Goal: Task Accomplishment & Management: Use online tool/utility

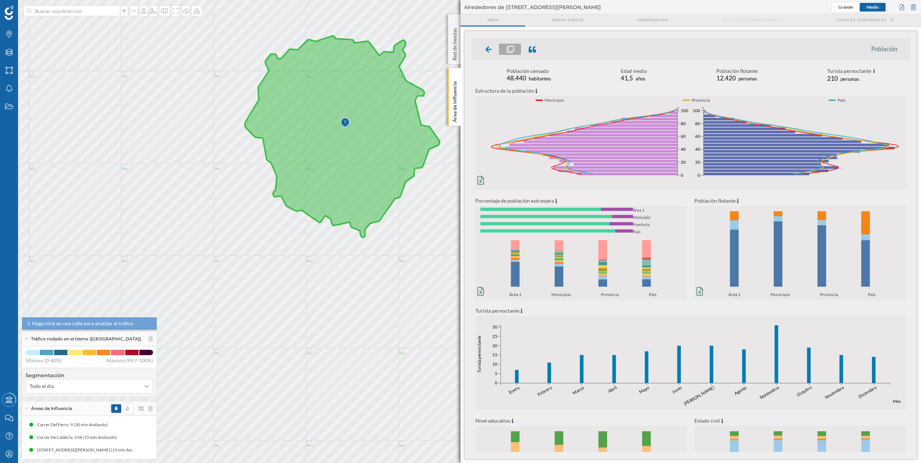
click at [340, 138] on icon at bounding box center [342, 137] width 195 height 202
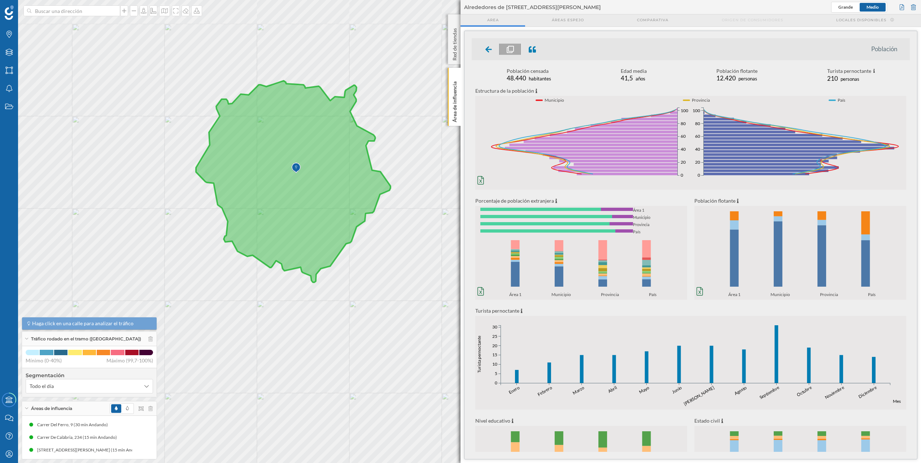
drag, startPoint x: 360, startPoint y: 169, endPoint x: 311, endPoint y: 214, distance: 66.7
click at [311, 214] on icon at bounding box center [293, 182] width 195 height 202
click at [486, 52] on icon at bounding box center [488, 49] width 6 height 7
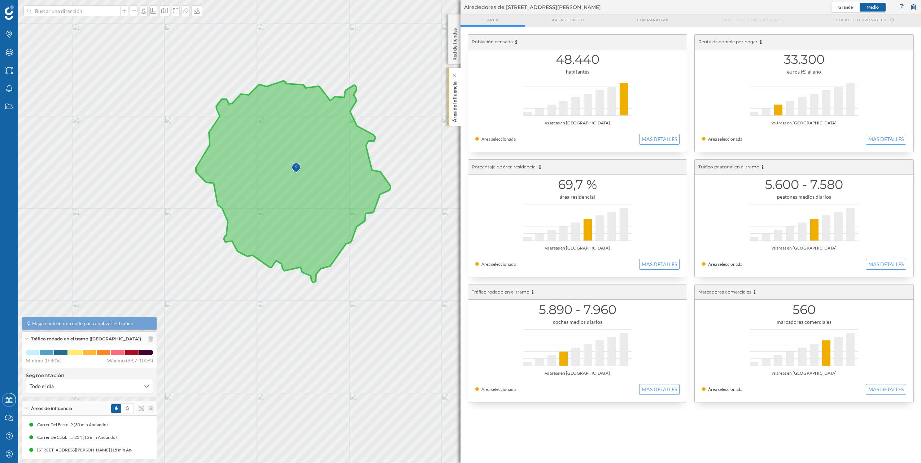
click at [454, 100] on p "Área de influencia" at bounding box center [454, 101] width 7 height 44
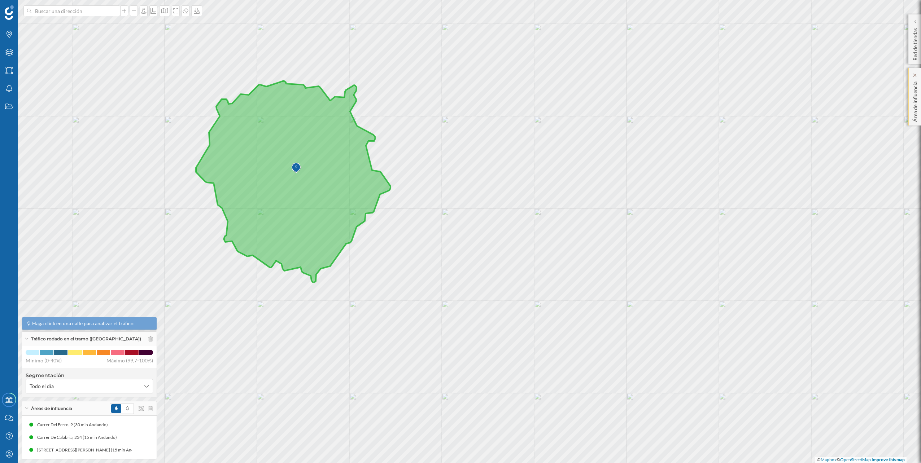
click at [919, 89] on div "Área de influencia" at bounding box center [914, 97] width 13 height 58
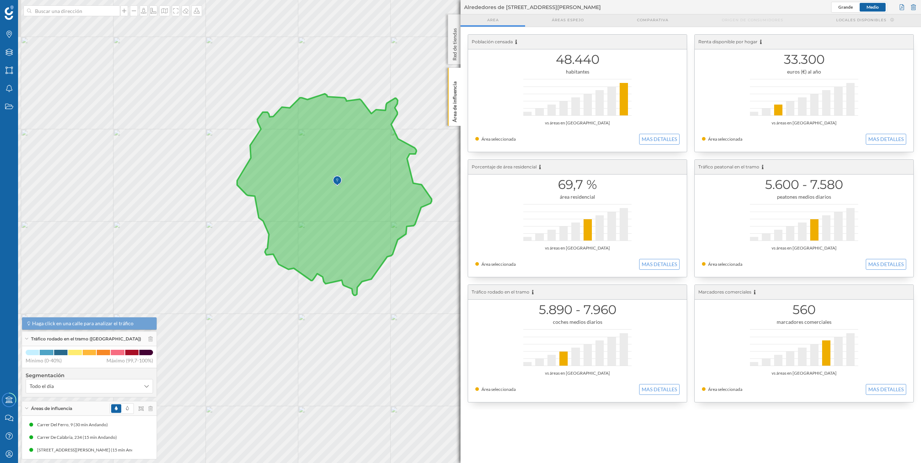
drag, startPoint x: 298, startPoint y: 121, endPoint x: 306, endPoint y: 106, distance: 16.7
click at [340, 134] on icon at bounding box center [334, 195] width 195 height 202
click at [455, 49] on p "Red de tiendas" at bounding box center [454, 42] width 7 height 35
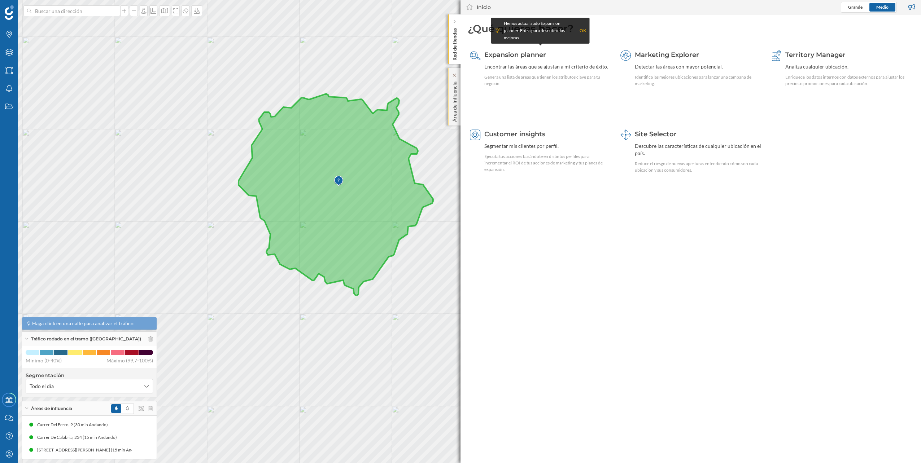
click at [449, 99] on div "Área de influencia" at bounding box center [454, 97] width 13 height 58
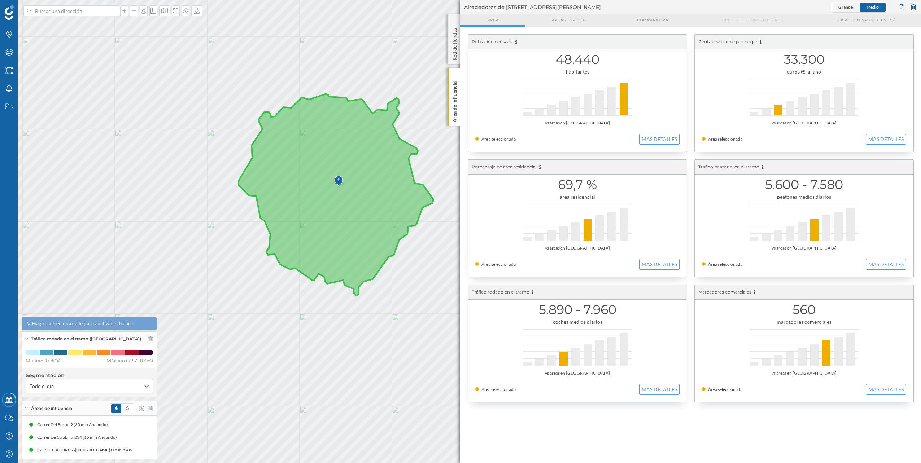
click at [844, 7] on span "Grande" at bounding box center [845, 6] width 14 height 5
click at [870, 6] on span "Medio" at bounding box center [872, 6] width 12 height 5
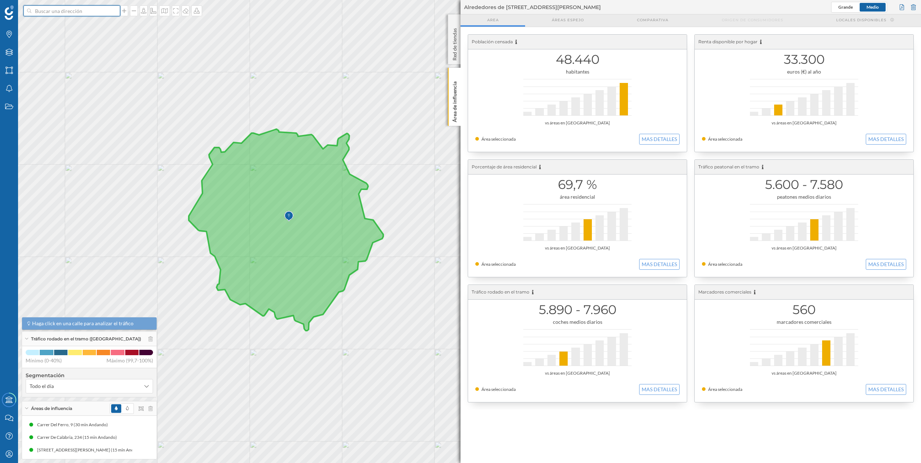
click at [46, 13] on input at bounding box center [71, 10] width 81 height 11
click at [70, 29] on span "[STREET_ADDRESS][PERSON_NAME]" at bounding box center [86, 26] width 98 height 7
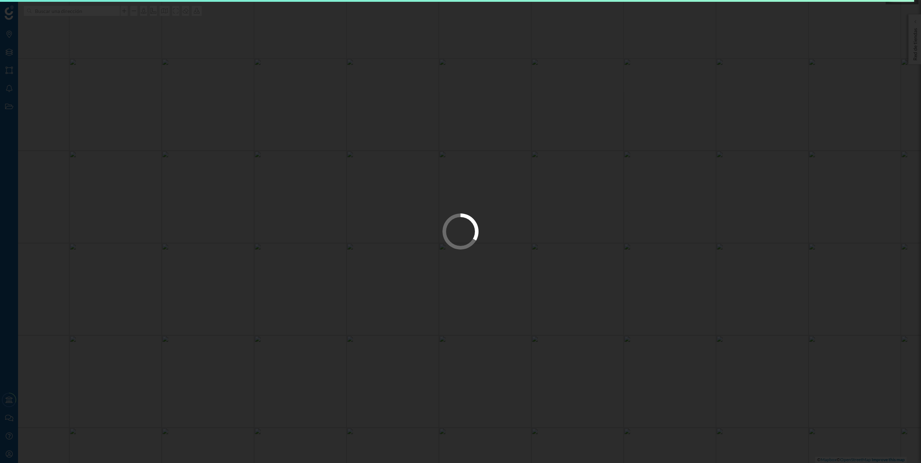
drag, startPoint x: 320, startPoint y: 156, endPoint x: 451, endPoint y: 224, distance: 147.7
click at [451, 224] on div at bounding box center [460, 231] width 921 height 463
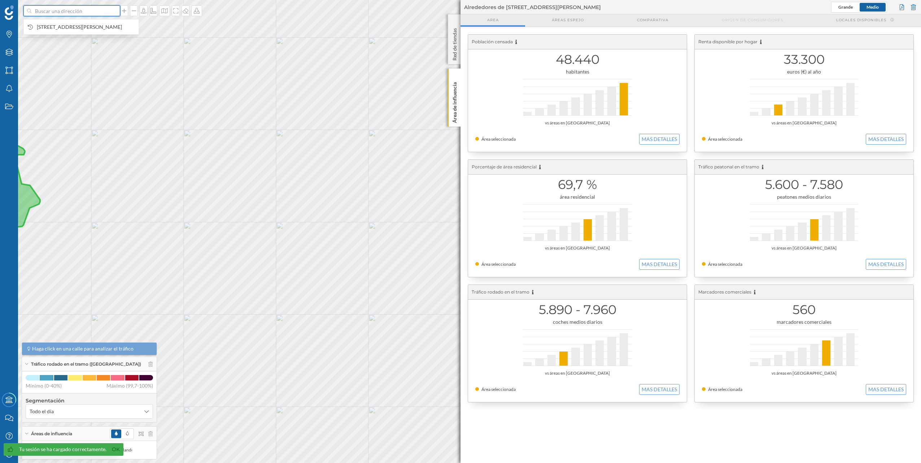
click at [78, 13] on input at bounding box center [71, 10] width 81 height 11
click at [83, 26] on span "[STREET_ADDRESS][PERSON_NAME]" at bounding box center [86, 26] width 98 height 7
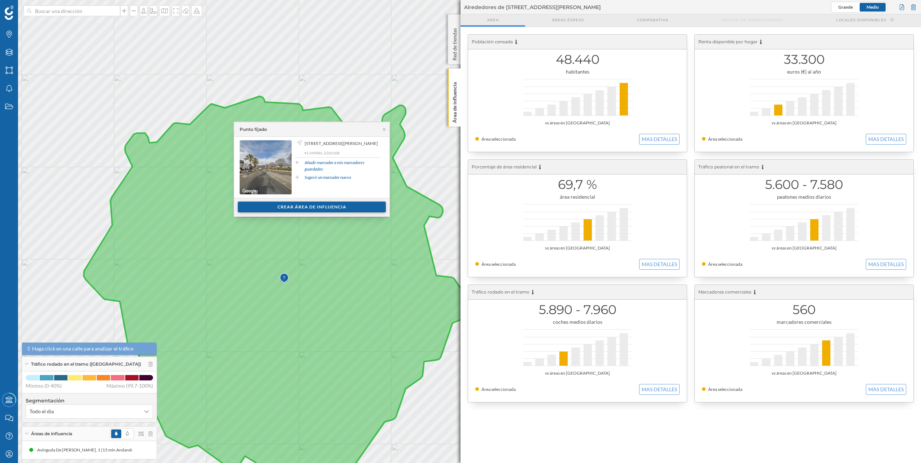
click at [324, 204] on div "Crear área de influencia" at bounding box center [312, 207] width 148 height 11
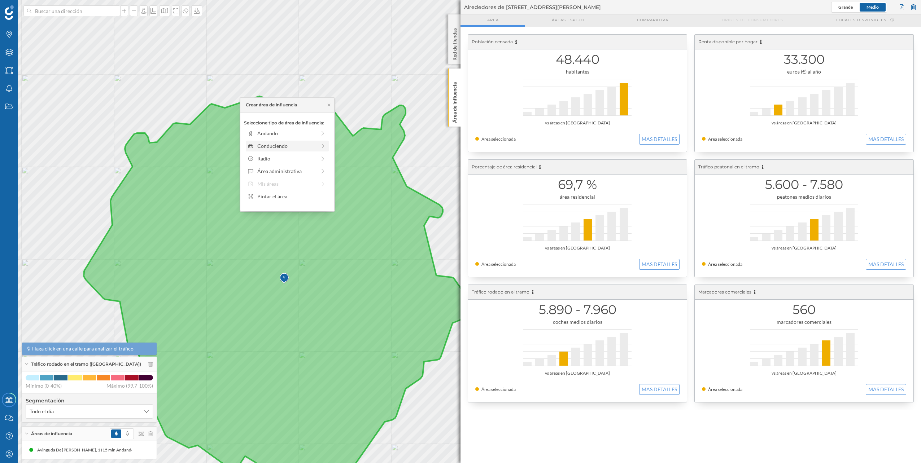
drag, startPoint x: 311, startPoint y: 153, endPoint x: 307, endPoint y: 141, distance: 12.7
click at [307, 141] on div "Seleccione tipo de área de influencia: Andando Conduciendo Radio Área administr…" at bounding box center [287, 162] width 94 height 99
click at [307, 141] on div "Conduciendo" at bounding box center [287, 146] width 83 height 11
click at [266, 145] on div "0 min. 3 min. 5 min. 7 min. 10 min. 12 min. 15 min. 20 min. 30 min. 45 min. 50 …" at bounding box center [288, 143] width 80 height 9
click at [275, 144] on div "0 min. 3 min. 5 min. 7 min. 10 min. 12 min. 15 min. 20 min. 30 min. 45 min. 50 …" at bounding box center [288, 144] width 80 height 2
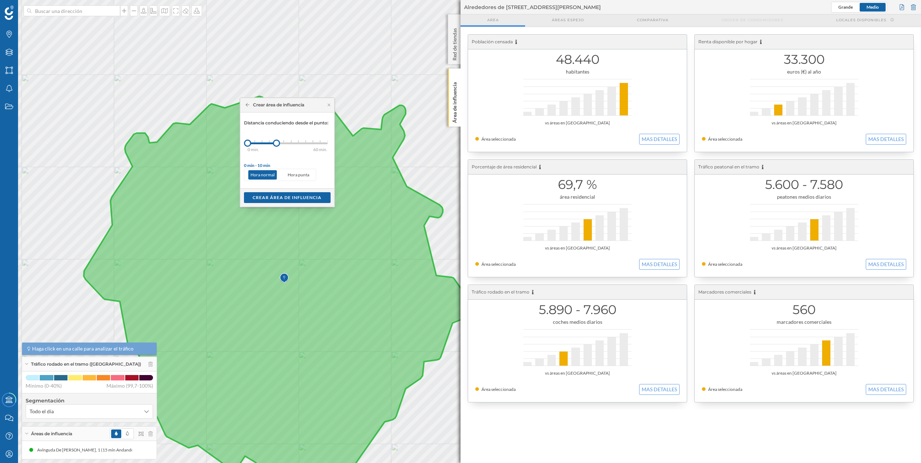
click at [283, 146] on div "0 min. 3 min. 5 min. 7 min. 10 min. 12 min. 15 min. 20 min. 30 min. 45 min. 50 …" at bounding box center [288, 143] width 80 height 9
click at [292, 147] on div "0 min. 3 min. 5 min. 7 min. 10 min. 12 min. 15 min. 20 min. 30 min. 45 min. 50 …" at bounding box center [288, 143] width 80 height 9
click at [283, 200] on div "Crear área de influencia" at bounding box center [287, 197] width 87 height 11
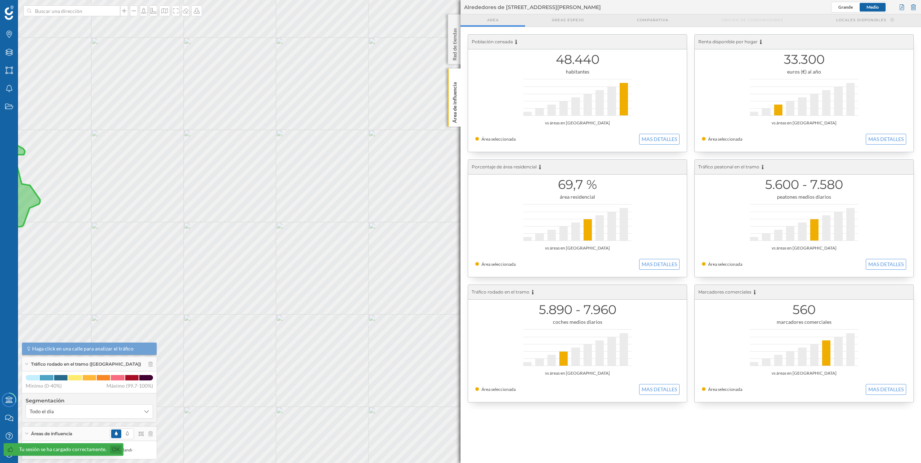
click at [113, 448] on link "Ok" at bounding box center [116, 450] width 12 height 8
click at [8, 455] on icon "Mi perfil" at bounding box center [9, 454] width 9 height 7
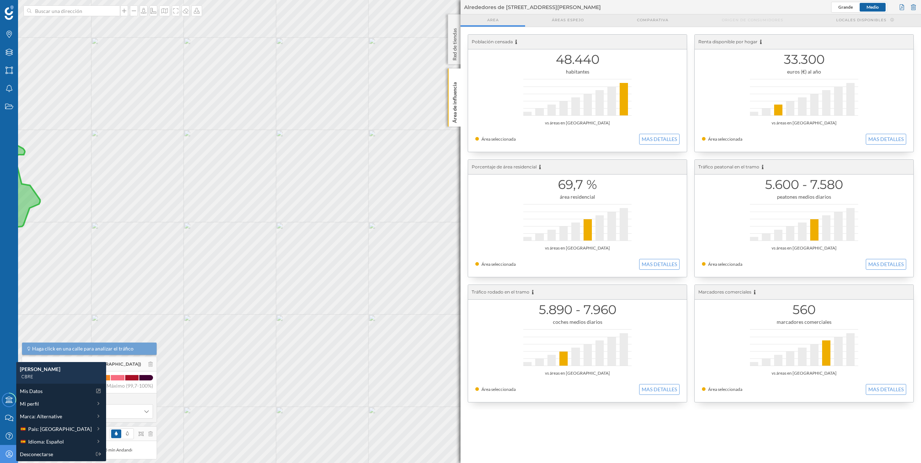
click at [8, 455] on icon "Mi perfil" at bounding box center [9, 454] width 9 height 7
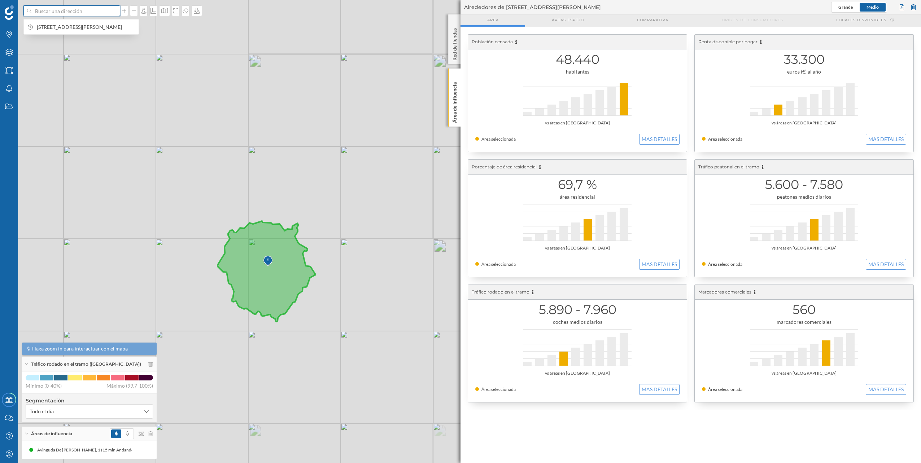
click at [91, 10] on input at bounding box center [71, 10] width 81 height 11
click at [89, 26] on span "[STREET_ADDRESS][PERSON_NAME]" at bounding box center [86, 26] width 98 height 7
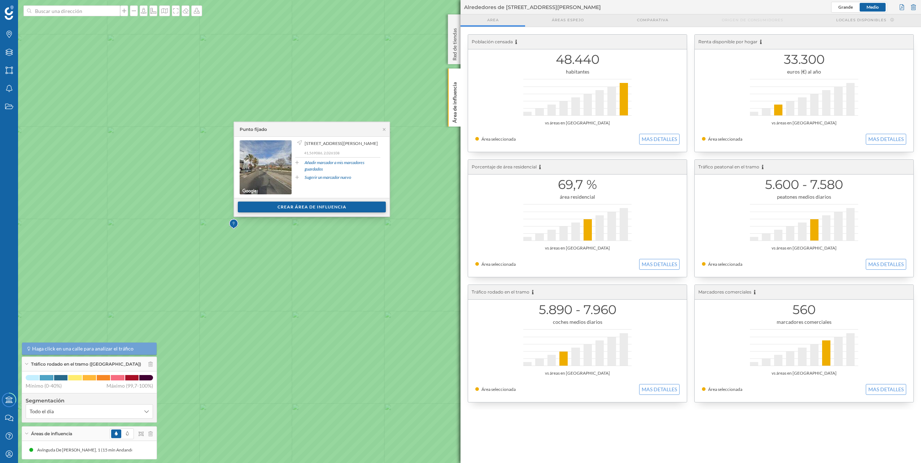
click at [319, 202] on div "Crear área de influencia" at bounding box center [312, 207] width 148 height 11
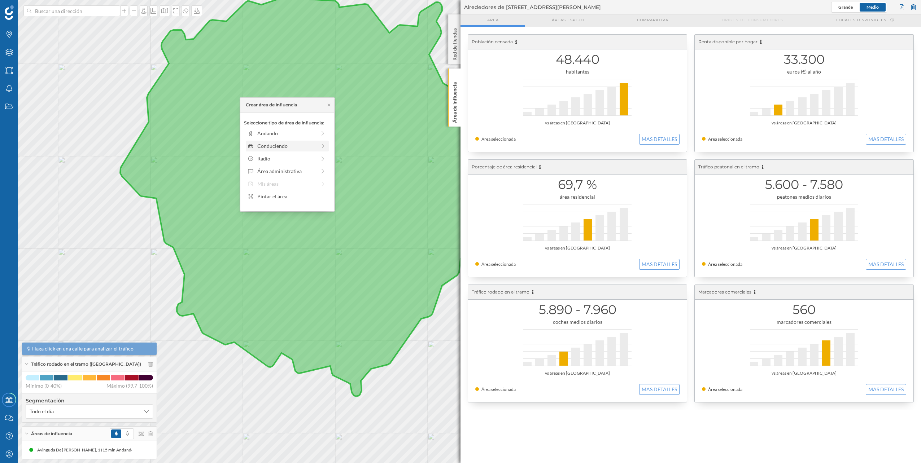
click at [313, 145] on div "Conduciendo" at bounding box center [286, 146] width 59 height 8
click at [305, 140] on div at bounding box center [305, 141] width 1 height 2
click at [287, 144] on div at bounding box center [277, 144] width 58 height 2
click at [288, 143] on div "0 min. 3 min. 5 min. 7 min. 10 min. 12 min. 15 min. 20 min. 30 min. 45 min. 50 …" at bounding box center [288, 144] width 80 height 2
click at [299, 196] on div "Crear área de influencia" at bounding box center [287, 197] width 87 height 11
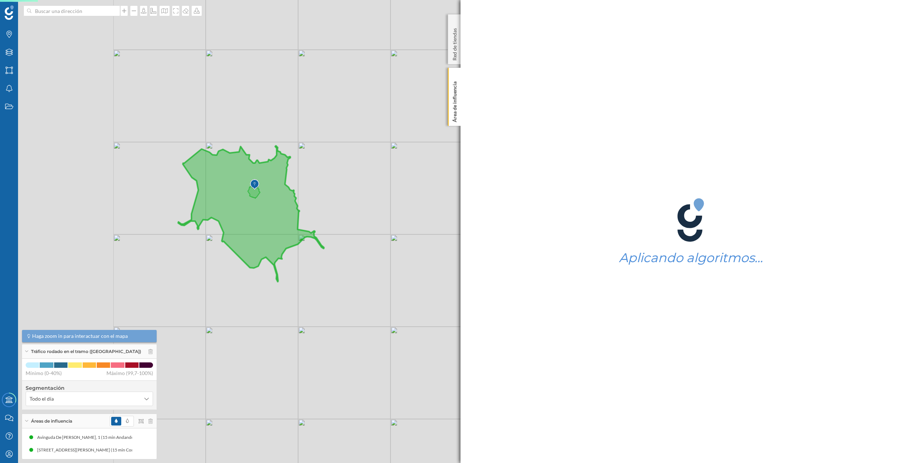
drag, startPoint x: 162, startPoint y: 202, endPoint x: 320, endPoint y: 216, distance: 158.7
click at [320, 216] on icon at bounding box center [251, 214] width 146 height 136
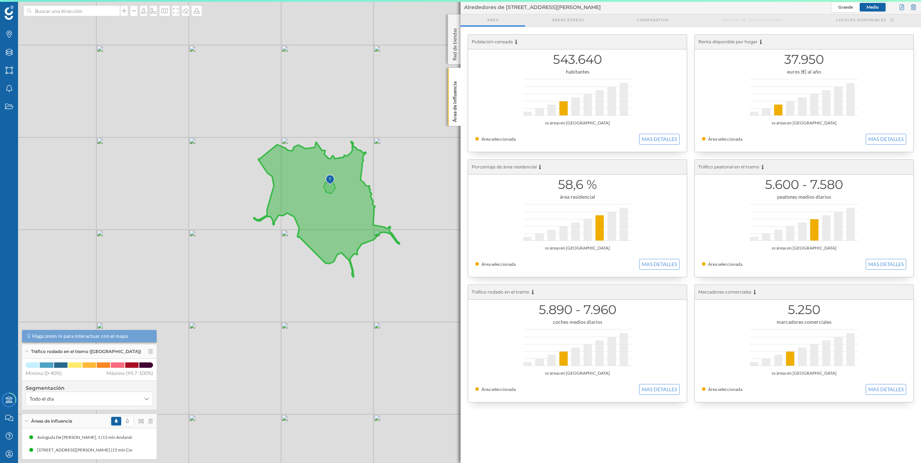
drag, startPoint x: 329, startPoint y: 175, endPoint x: 337, endPoint y: 190, distance: 17.5
click at [337, 190] on icon at bounding box center [327, 209] width 146 height 136
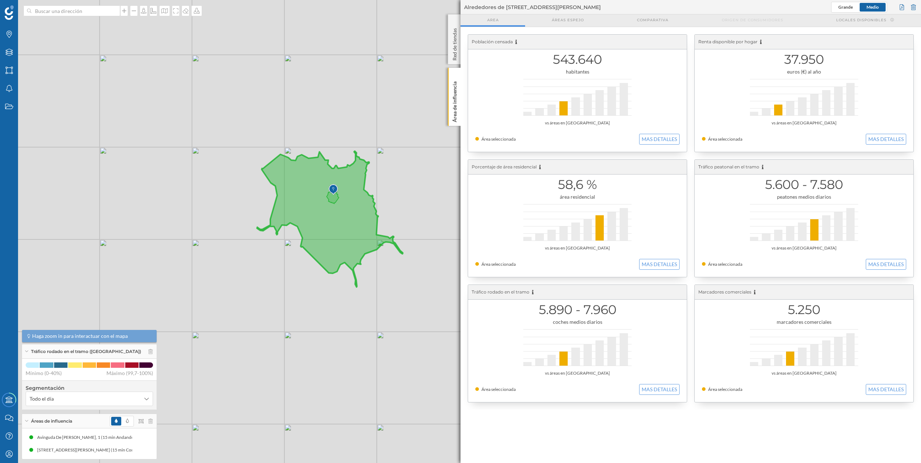
drag, startPoint x: 341, startPoint y: 195, endPoint x: 344, endPoint y: 203, distance: 8.3
click at [344, 203] on icon at bounding box center [330, 219] width 146 height 136
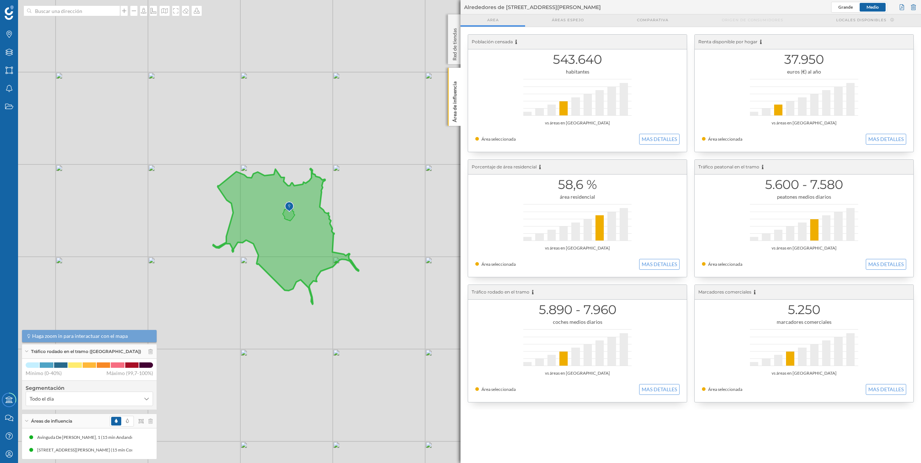
drag, startPoint x: 340, startPoint y: 203, endPoint x: 296, endPoint y: 220, distance: 47.0
click at [296, 220] on icon at bounding box center [286, 237] width 146 height 136
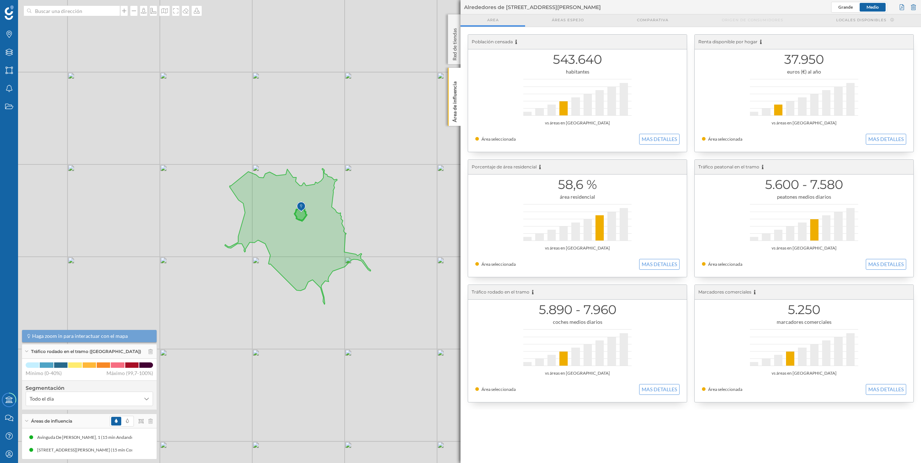
drag, startPoint x: 288, startPoint y: 217, endPoint x: 297, endPoint y: 217, distance: 8.7
click at [297, 217] on icon at bounding box center [298, 237] width 146 height 136
click at [303, 203] on img at bounding box center [301, 207] width 9 height 14
click at [302, 206] on img at bounding box center [301, 207] width 9 height 14
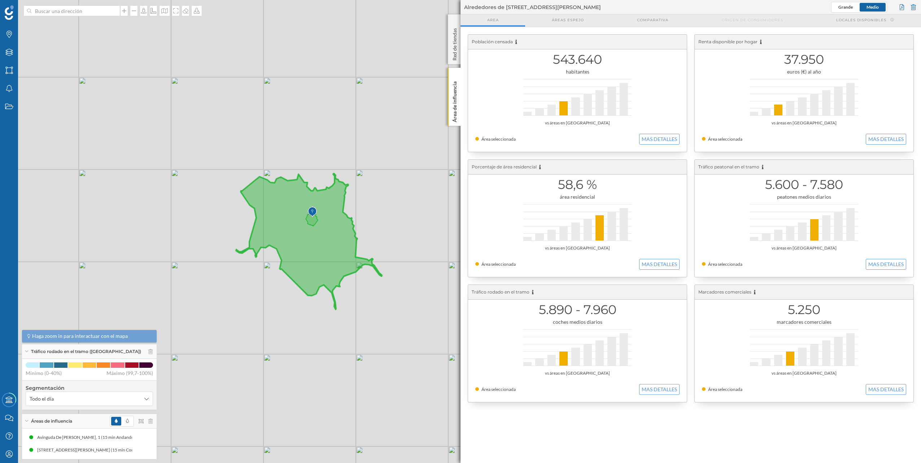
drag, startPoint x: 293, startPoint y: 287, endPoint x: 305, endPoint y: 292, distance: 12.3
click at [305, 292] on icon at bounding box center [309, 242] width 146 height 136
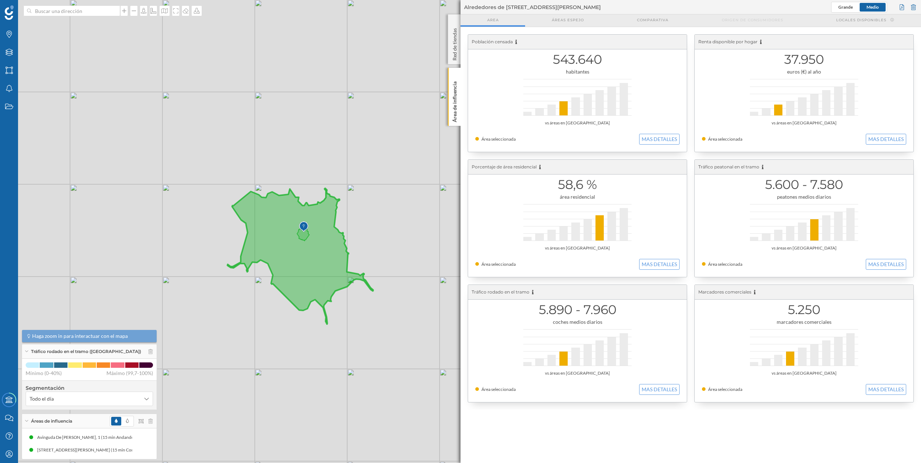
drag, startPoint x: 305, startPoint y: 290, endPoint x: 297, endPoint y: 303, distance: 15.7
click at [297, 303] on icon at bounding box center [300, 256] width 146 height 136
click at [152, 353] on div "Tráfico rodado en el tramo ([GEOGRAPHIC_DATA])" at bounding box center [89, 352] width 135 height 14
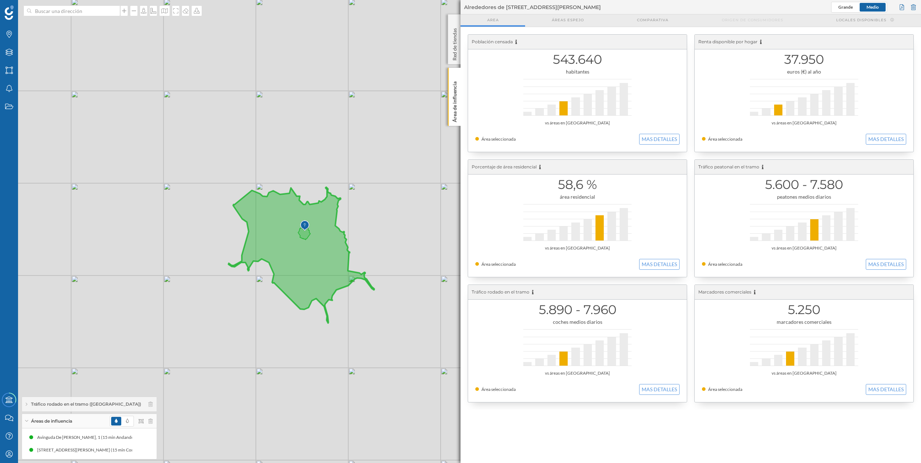
click at [138, 407] on div "Tráfico rodado en el tramo ([GEOGRAPHIC_DATA])" at bounding box center [89, 404] width 135 height 14
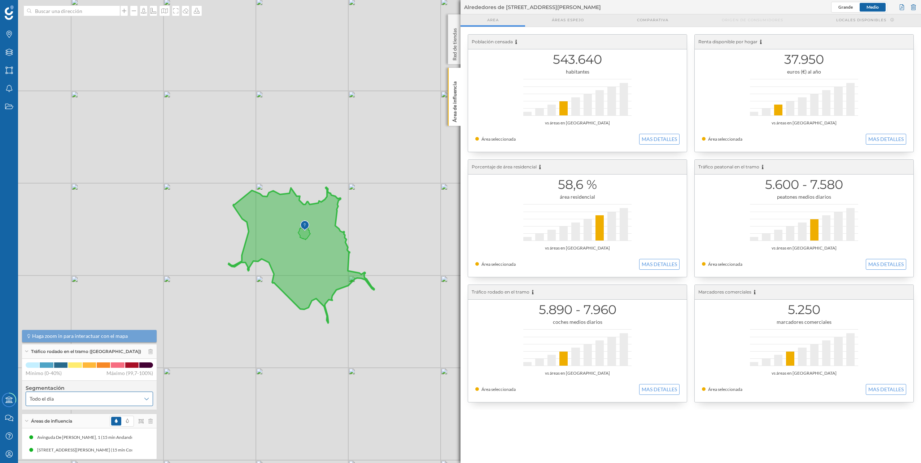
click at [141, 399] on div "Todo el día" at bounding box center [89, 399] width 127 height 14
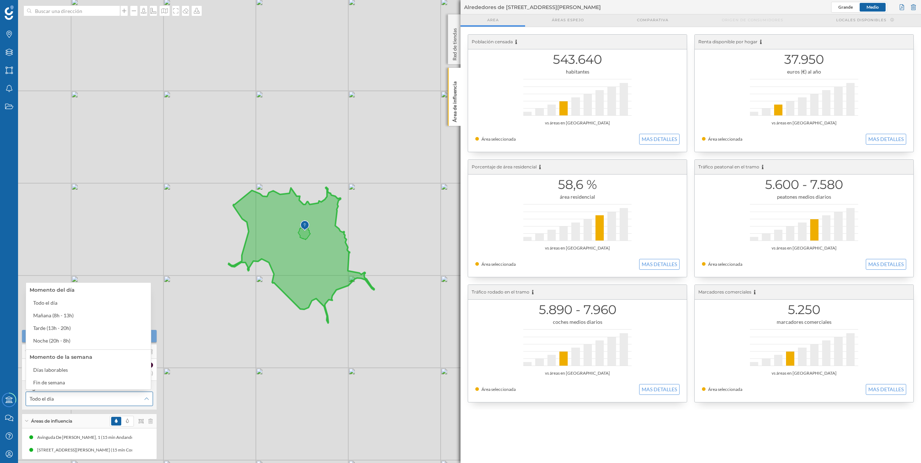
click at [141, 399] on div "Todo el día" at bounding box center [89, 399] width 127 height 14
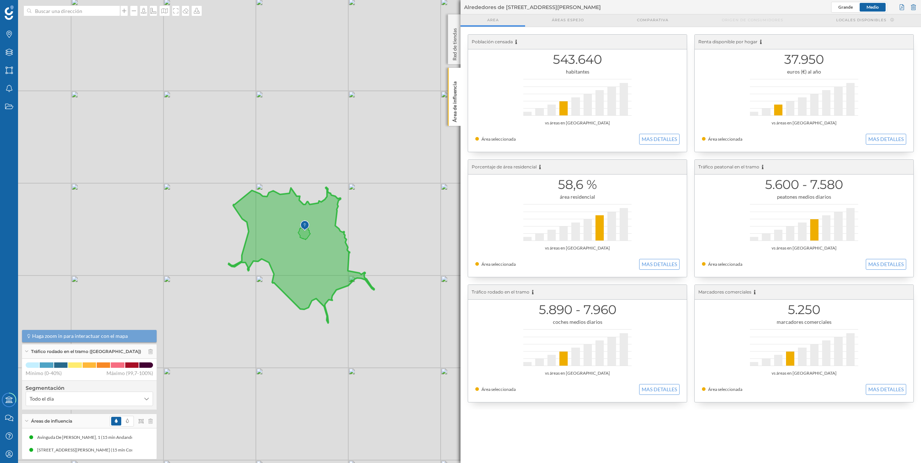
click at [293, 235] on icon at bounding box center [301, 255] width 146 height 136
click at [287, 233] on icon at bounding box center [301, 255] width 146 height 136
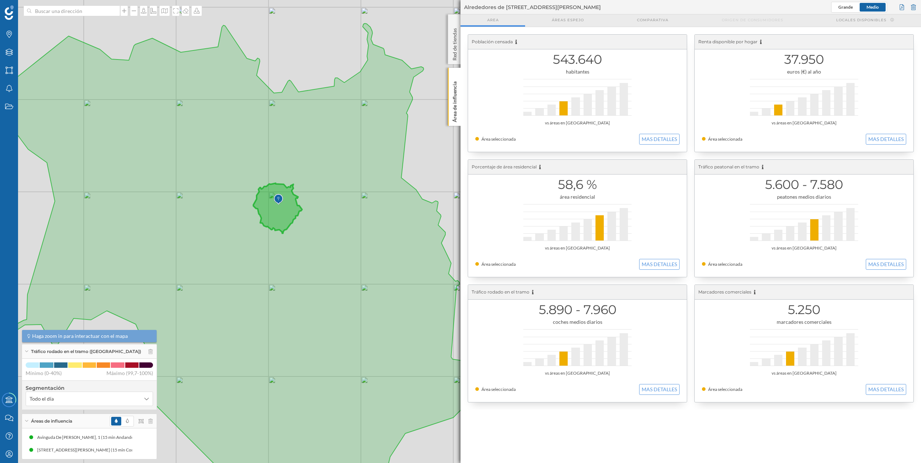
drag, startPoint x: 337, startPoint y: 263, endPoint x: 279, endPoint y: 229, distance: 66.8
click at [279, 229] on icon at bounding box center [265, 250] width 584 height 454
